Goal: Transaction & Acquisition: Obtain resource

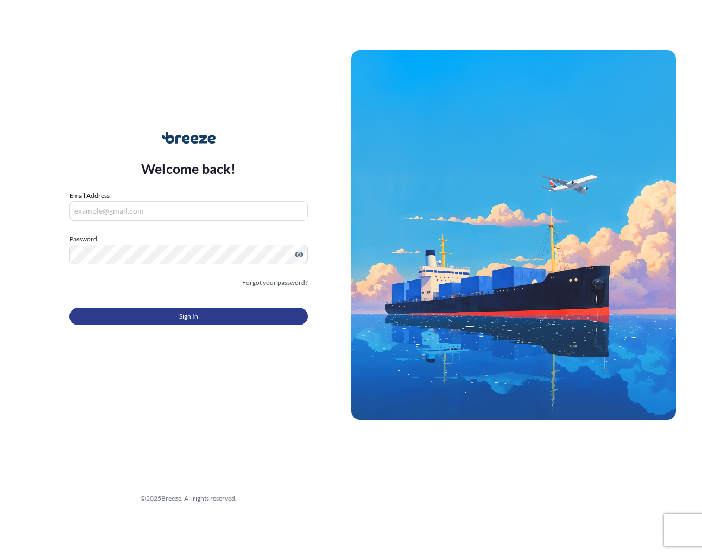
type input "[EMAIL_ADDRESS][DOMAIN_NAME]"
click at [151, 318] on button "Sign In" at bounding box center [189, 315] width 238 height 17
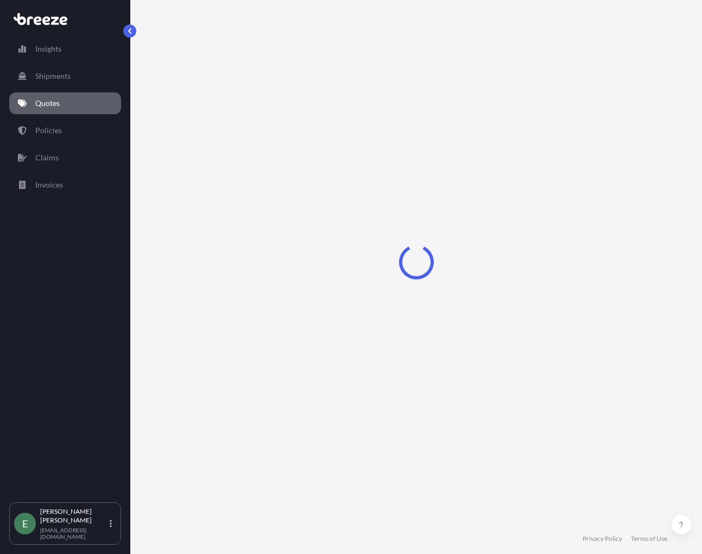
select select "Road"
select select "Sea"
select select "Road"
select select "2"
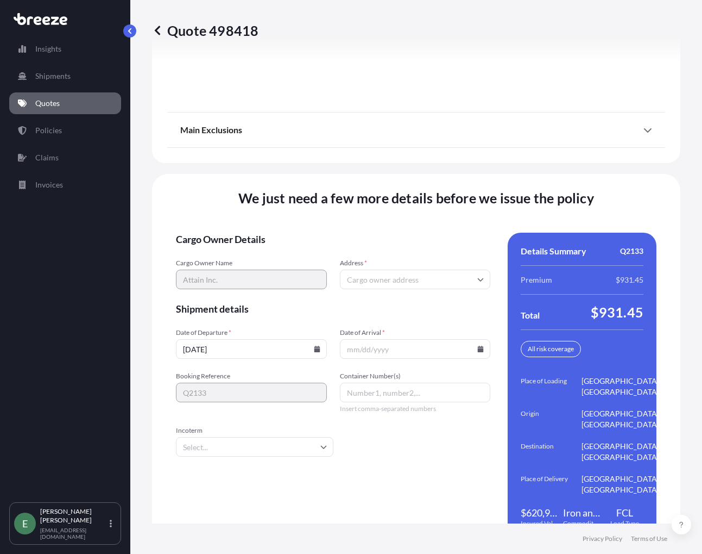
scroll to position [1626, 0]
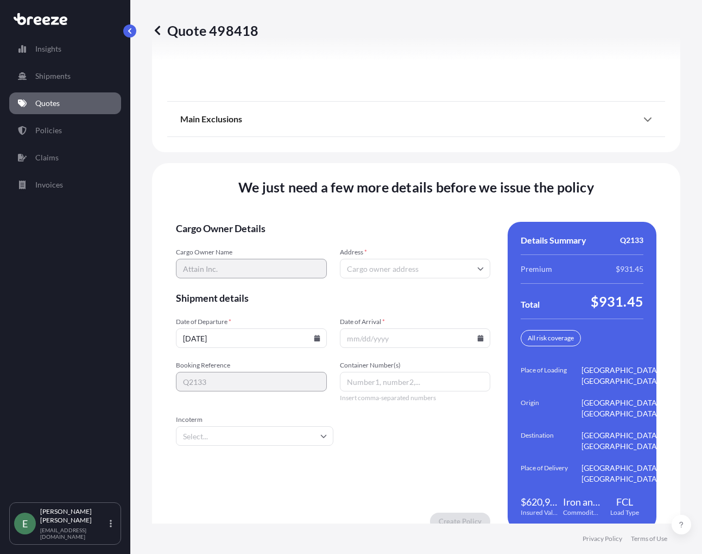
click at [437, 259] on input "Address *" at bounding box center [415, 269] width 151 height 20
click at [404, 265] on input "Address *" at bounding box center [415, 269] width 151 height 20
paste input "[STREET_ADDRESS]"
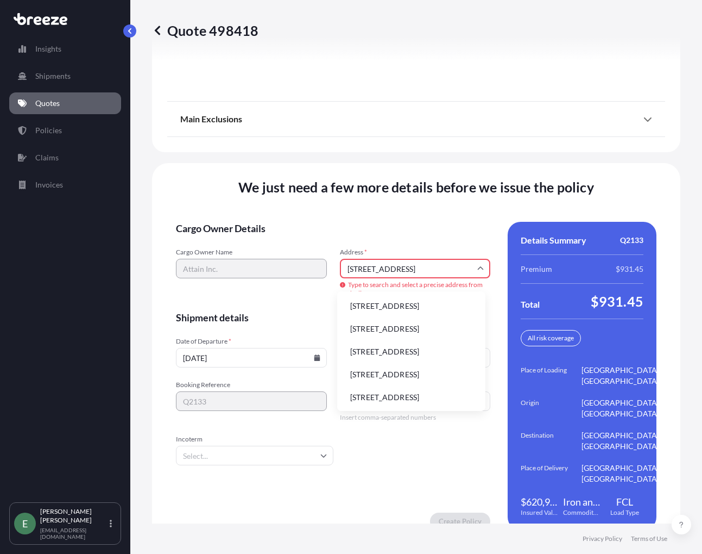
click at [431, 313] on li "[STREET_ADDRESS]" at bounding box center [412, 306] width 140 height 21
type input "[STREET_ADDRESS]"
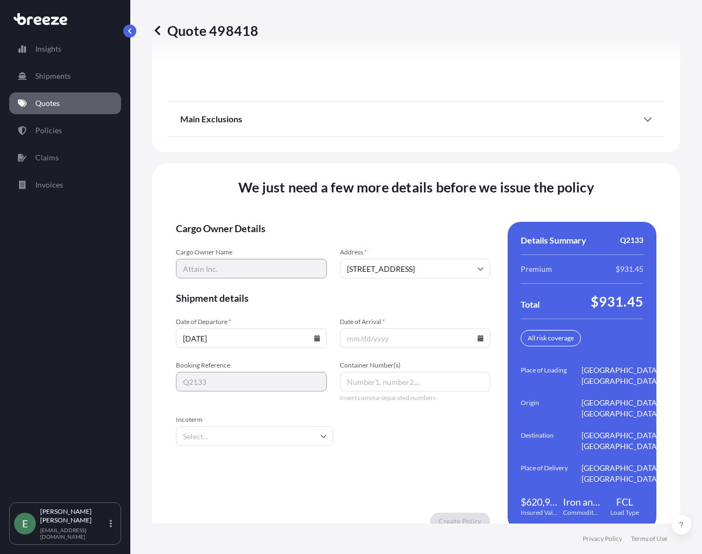
click at [479, 328] on input "Date of Arrival *" at bounding box center [415, 338] width 151 height 20
click at [478, 335] on icon at bounding box center [481, 338] width 7 height 7
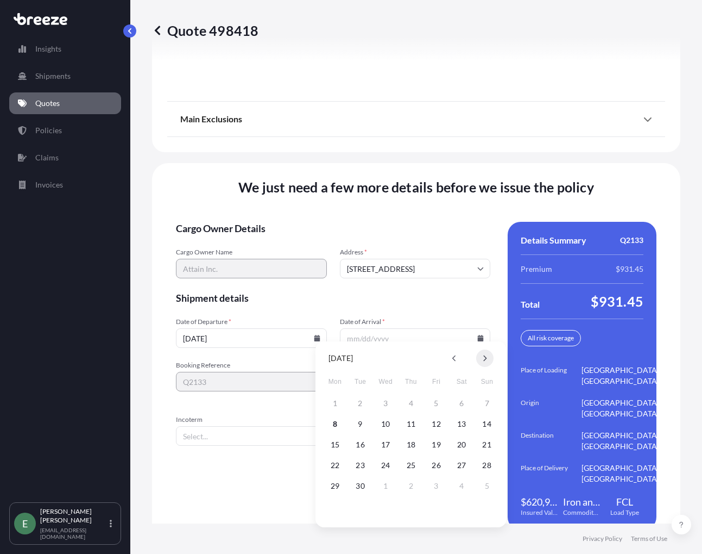
click at [483, 355] on icon at bounding box center [485, 358] width 4 height 7
click at [439, 422] on button "10" at bounding box center [436, 423] width 17 height 17
type input "[DATE]"
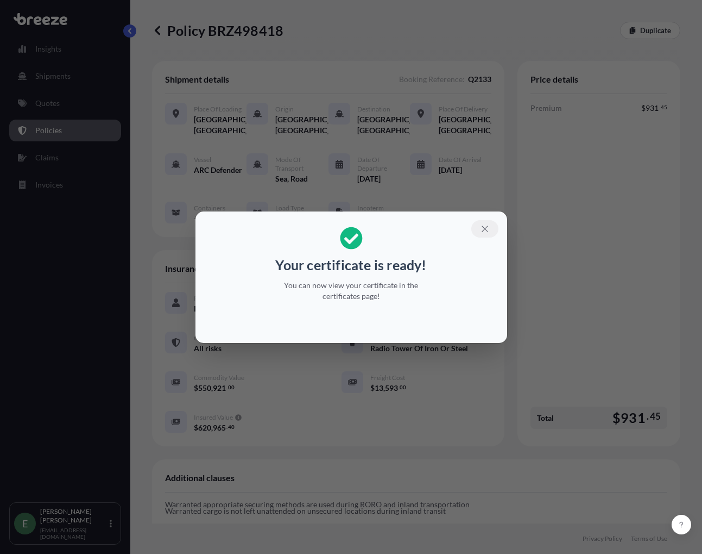
click at [479, 225] on button "button" at bounding box center [485, 228] width 27 height 17
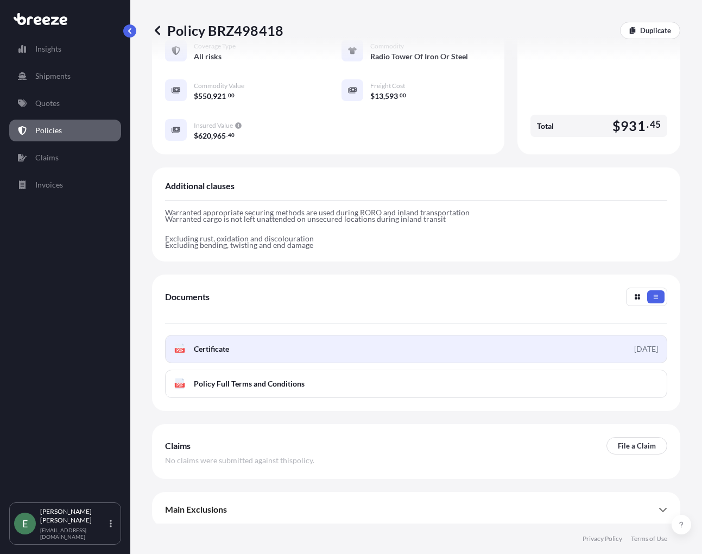
scroll to position [295, 0]
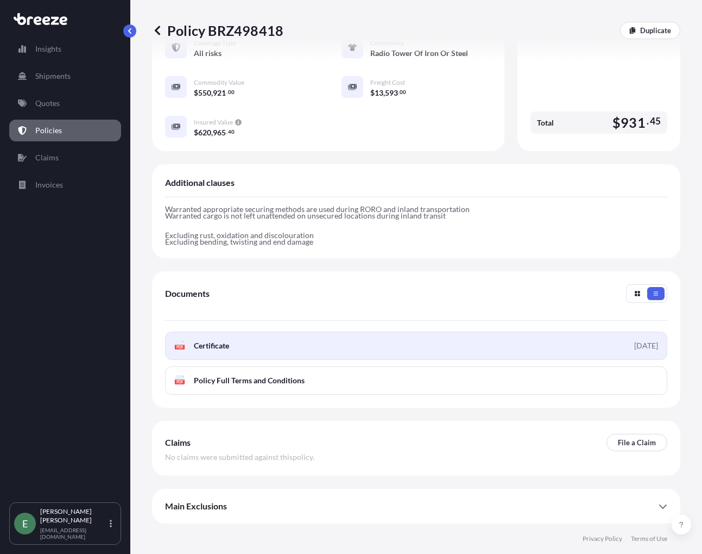
click at [588, 350] on link "PDF Certificate [DATE]" at bounding box center [416, 345] width 502 height 28
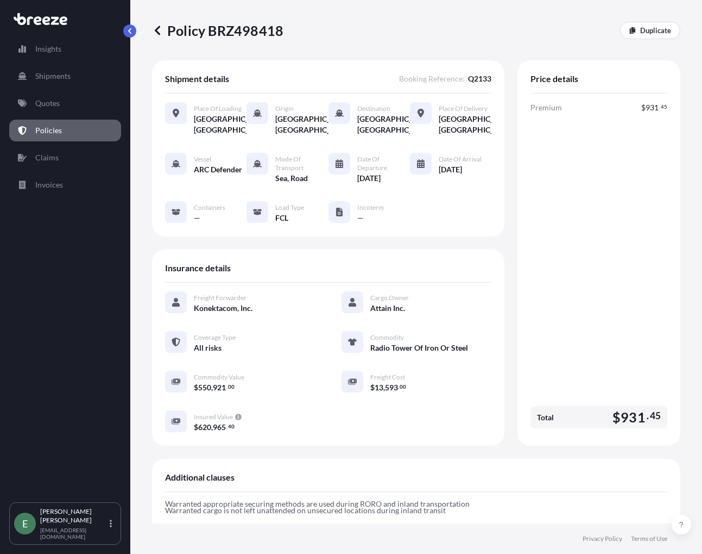
scroll to position [0, 0]
click at [126, 33] on button "button" at bounding box center [129, 30] width 13 height 13
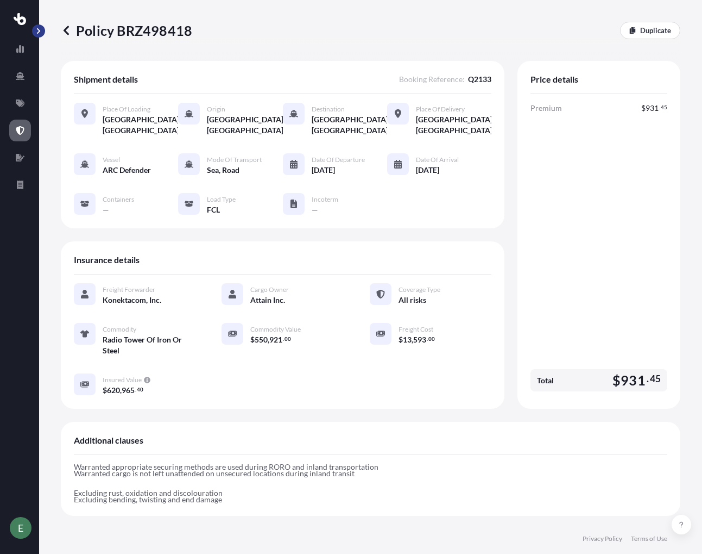
click at [42, 26] on button "button" at bounding box center [38, 30] width 13 height 13
